Goal: Transaction & Acquisition: Purchase product/service

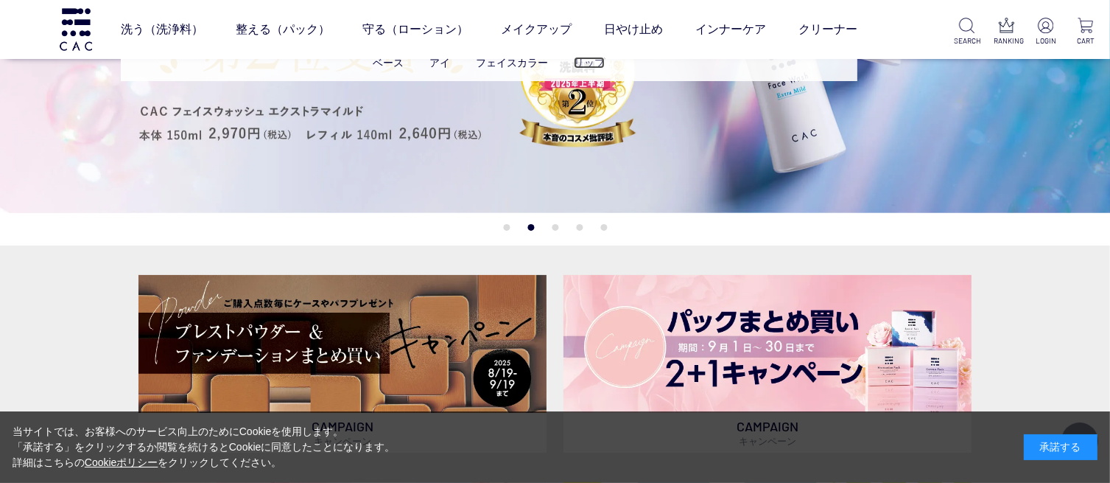
click at [585, 57] on link "リップ" at bounding box center [589, 63] width 31 height 12
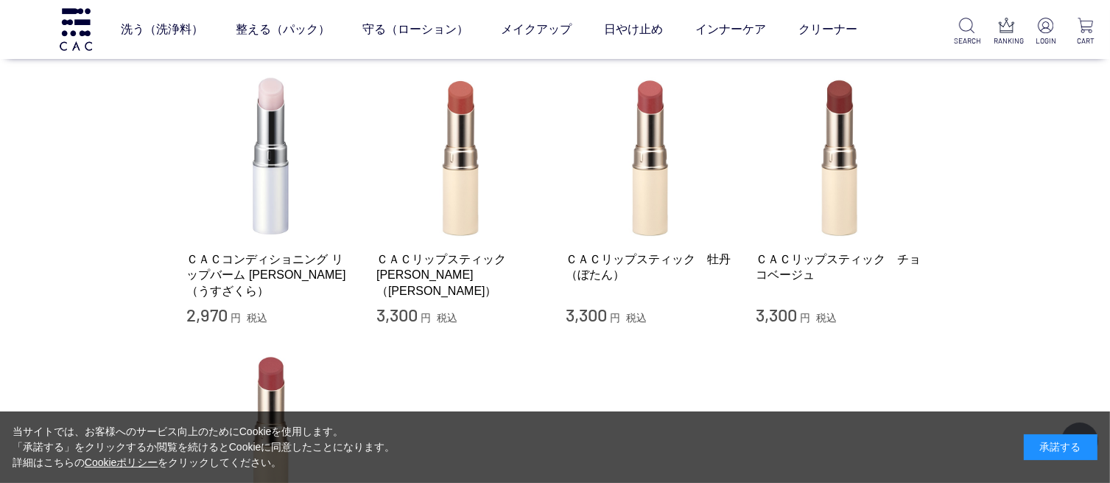
scroll to position [147, 0]
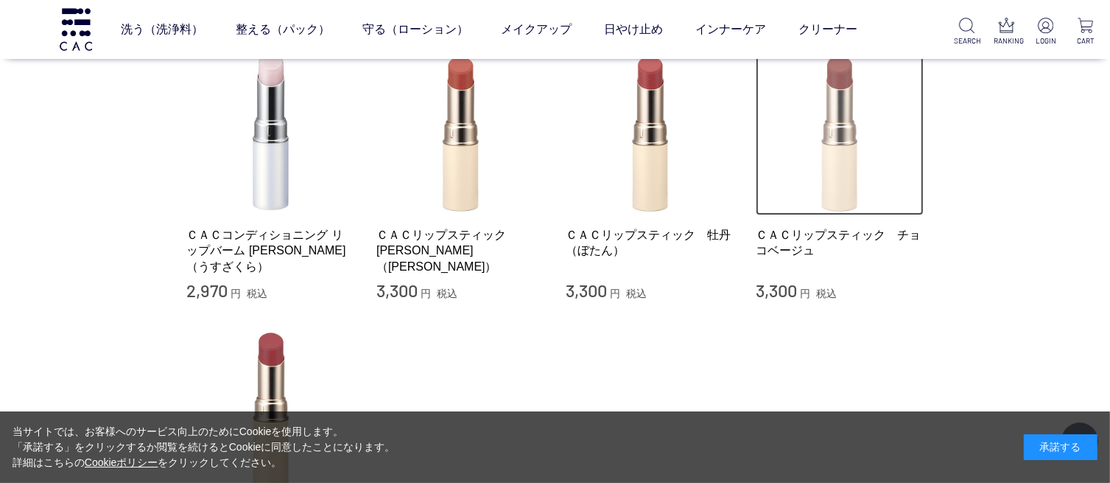
click at [849, 103] on img at bounding box center [840, 132] width 168 height 168
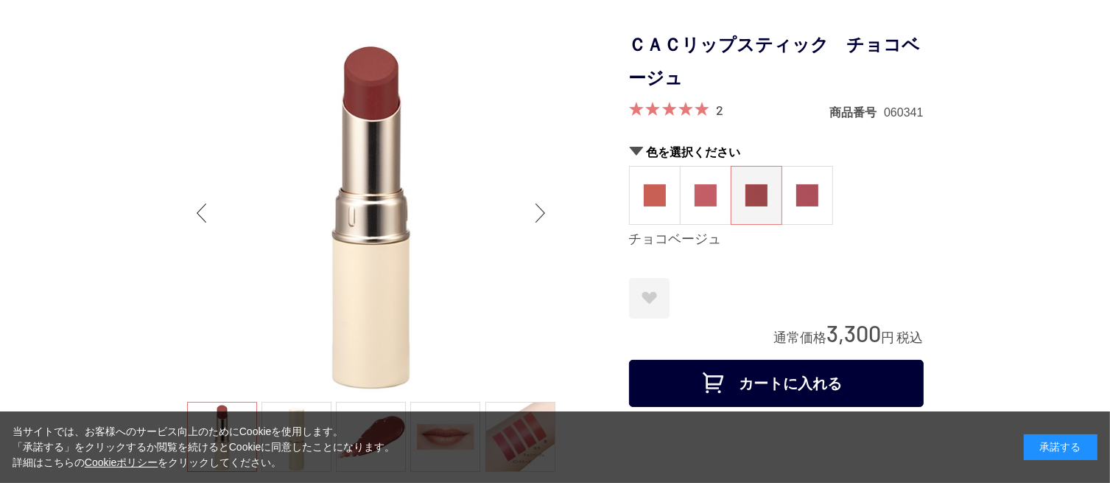
scroll to position [147, 0]
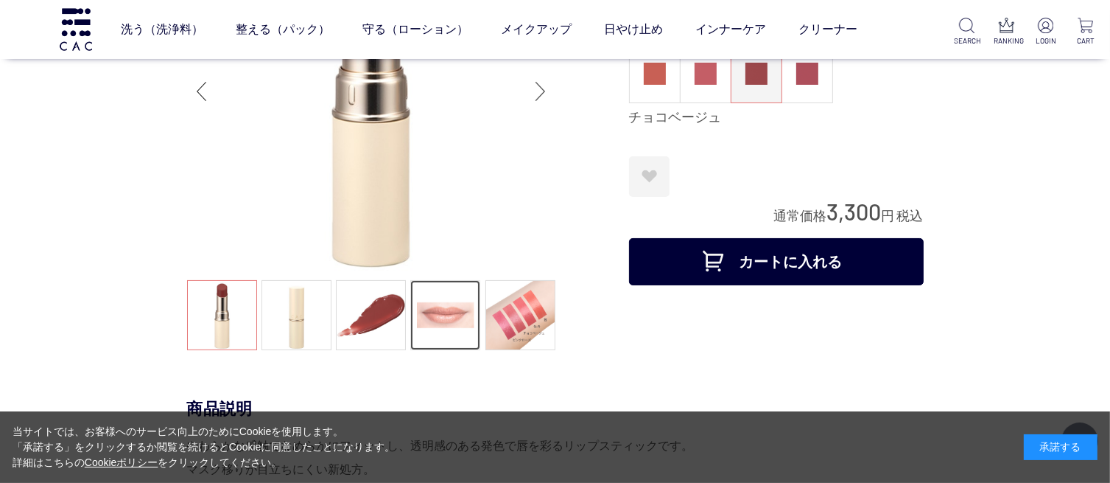
click at [437, 312] on link at bounding box center [445, 315] width 70 height 70
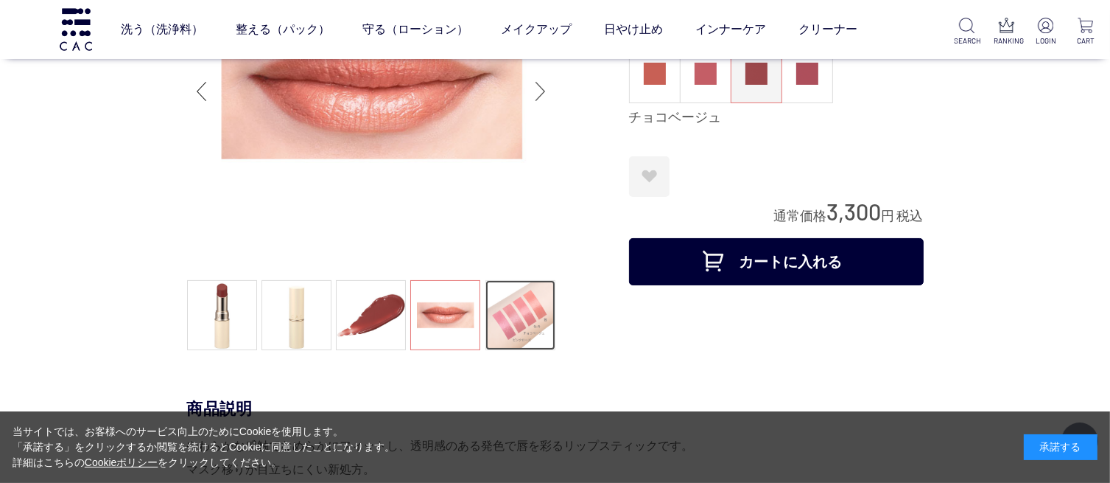
click at [540, 315] on link at bounding box center [521, 315] width 70 height 70
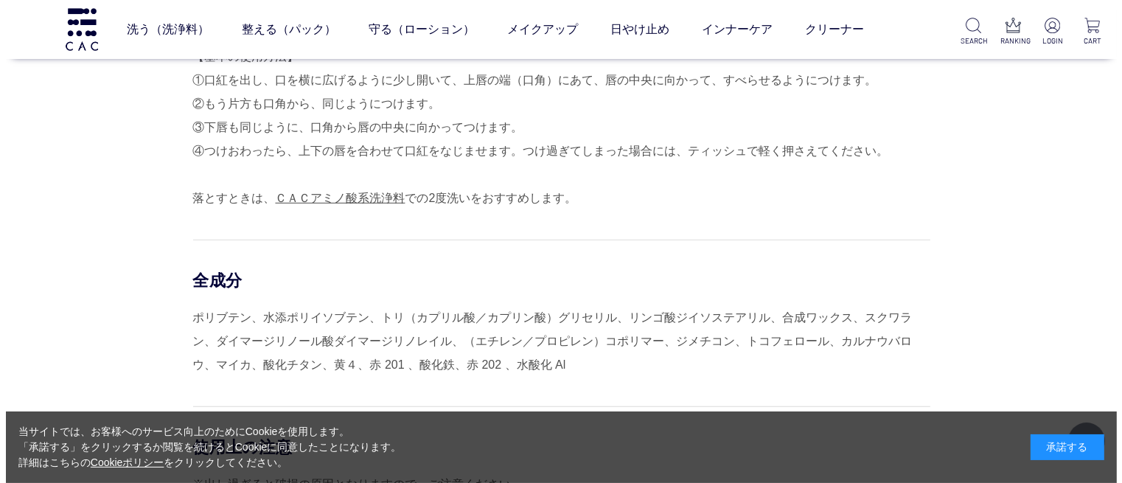
scroll to position [884, 0]
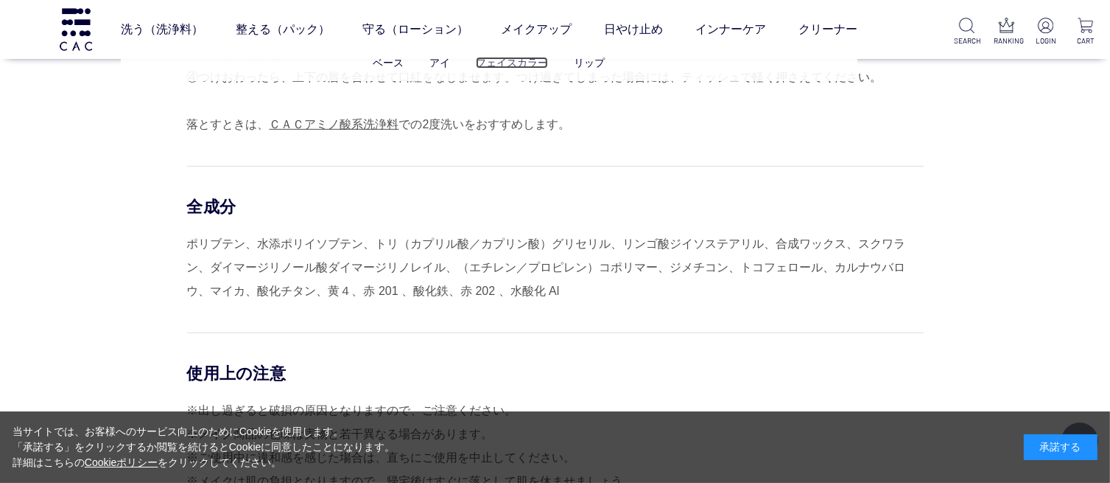
click at [503, 65] on link "フェイスカラー" at bounding box center [512, 63] width 72 height 12
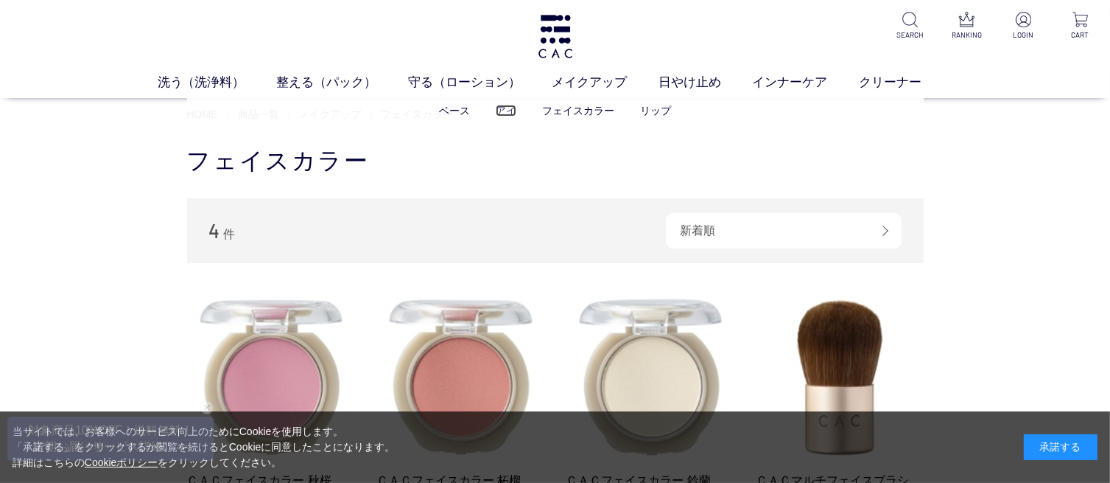
click at [503, 112] on link "アイ" at bounding box center [506, 111] width 21 height 12
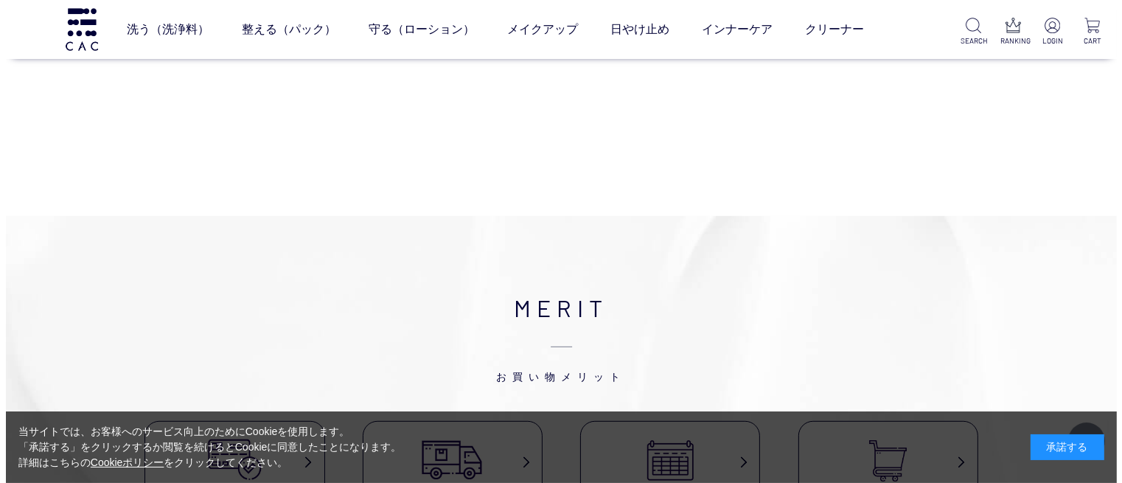
scroll to position [590, 0]
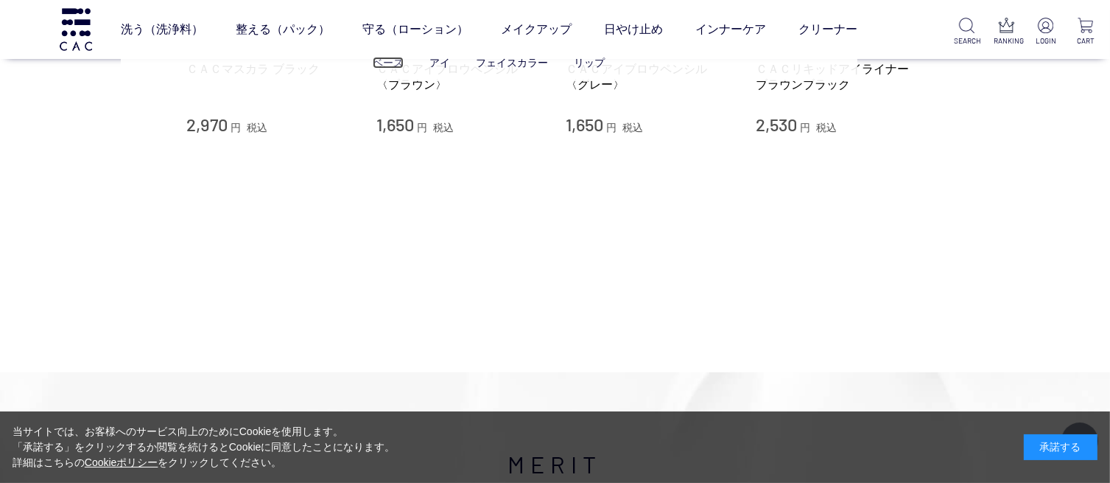
click at [397, 60] on link "ベース" at bounding box center [388, 63] width 31 height 12
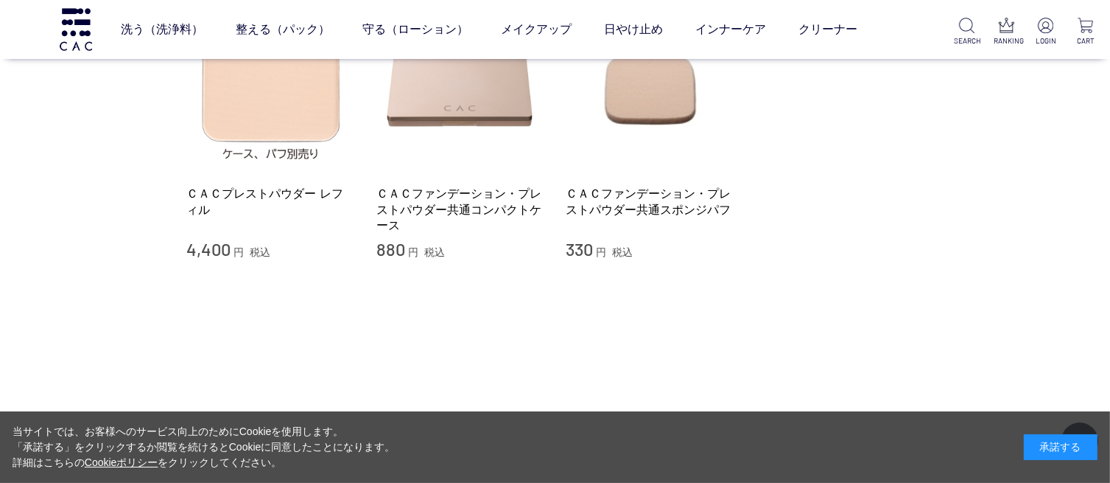
scroll to position [737, 0]
